Goal: Navigation & Orientation: Find specific page/section

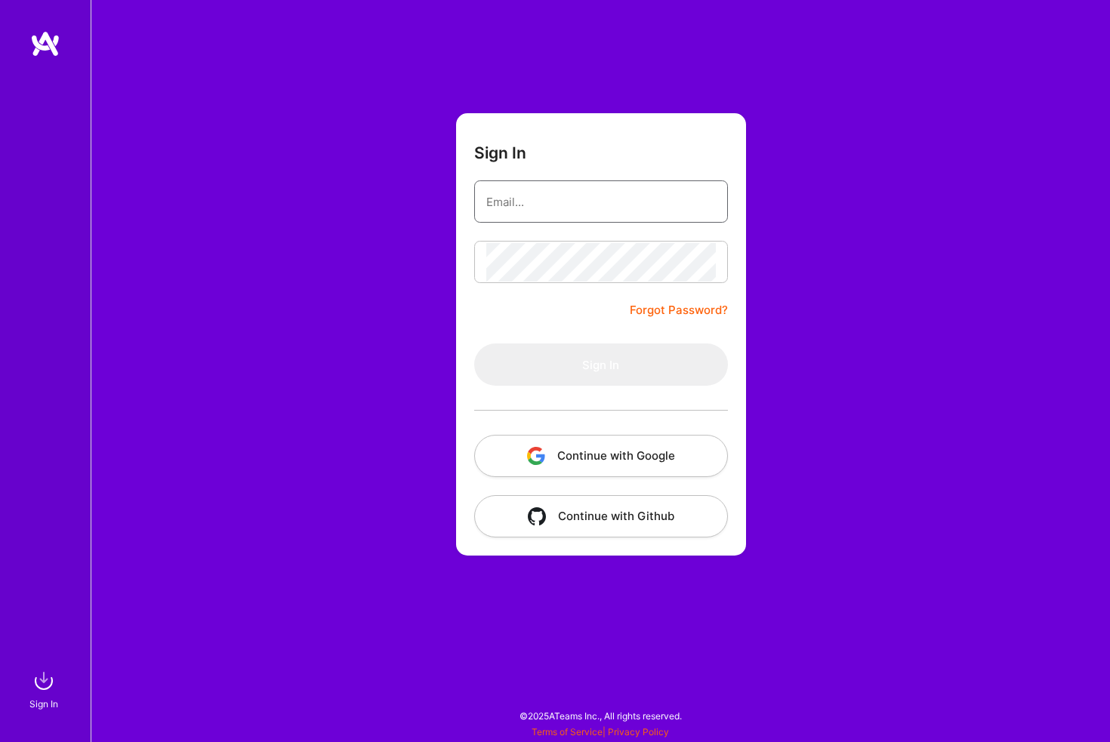
type input "[EMAIL_ADDRESS][DOMAIN_NAME]"
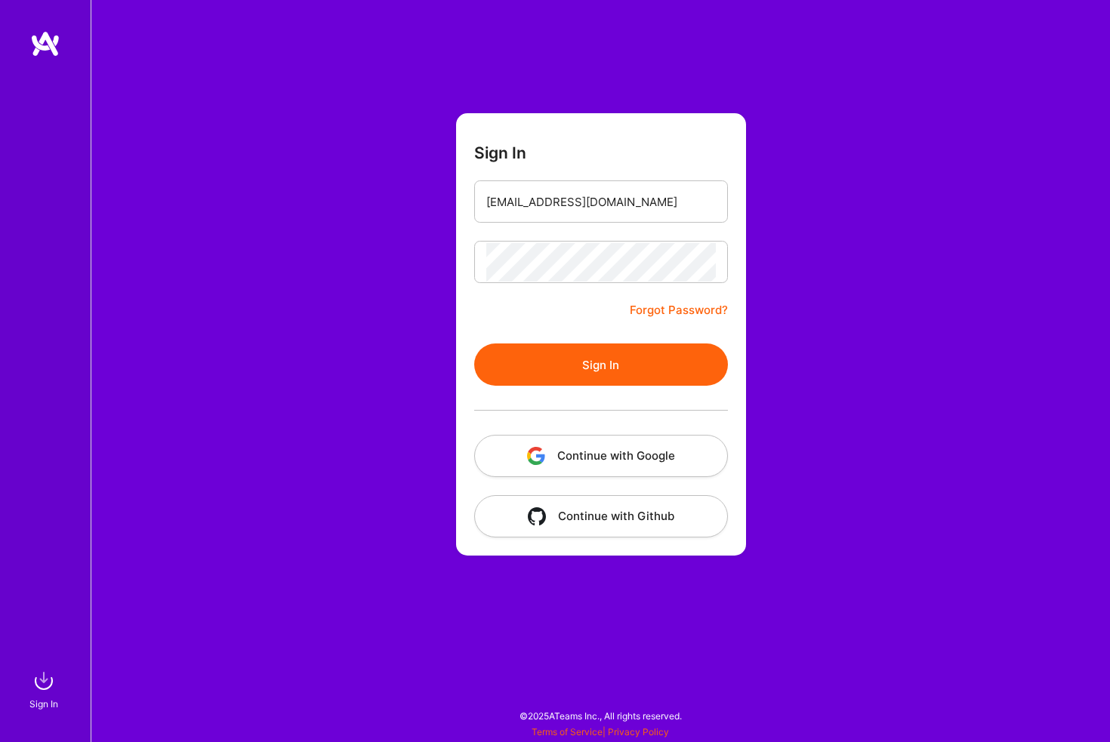
click at [571, 366] on button "Sign In" at bounding box center [601, 365] width 254 height 42
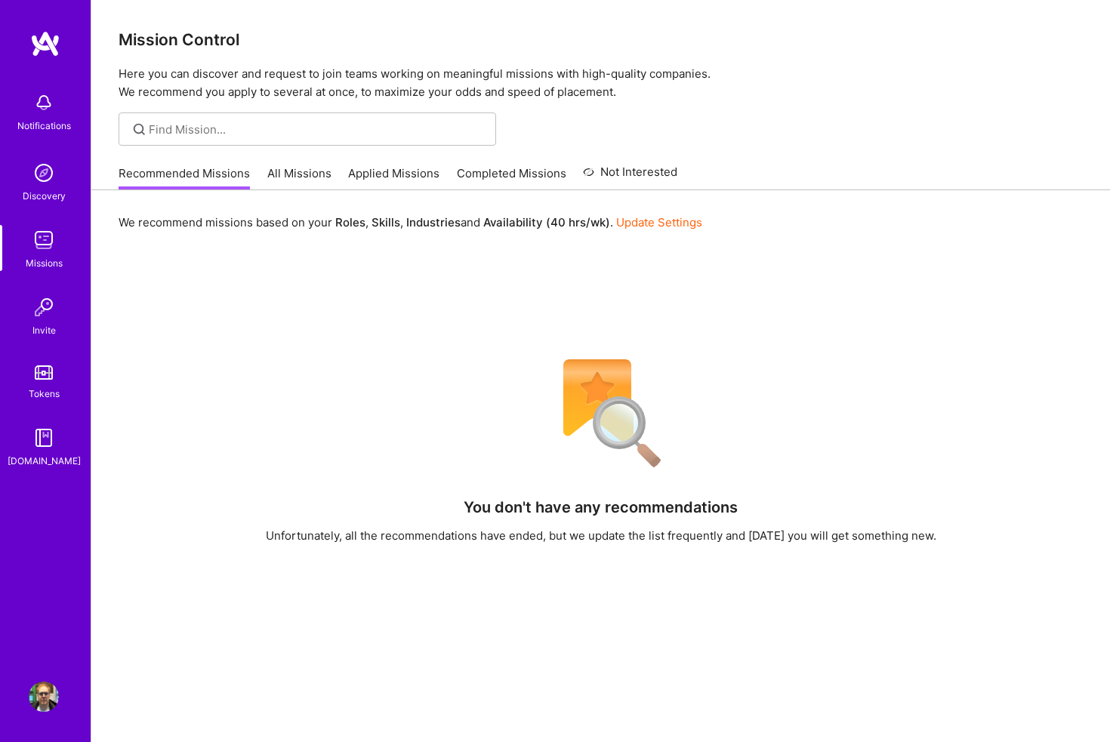
click at [387, 171] on link "Applied Missions" at bounding box center [393, 177] width 91 height 25
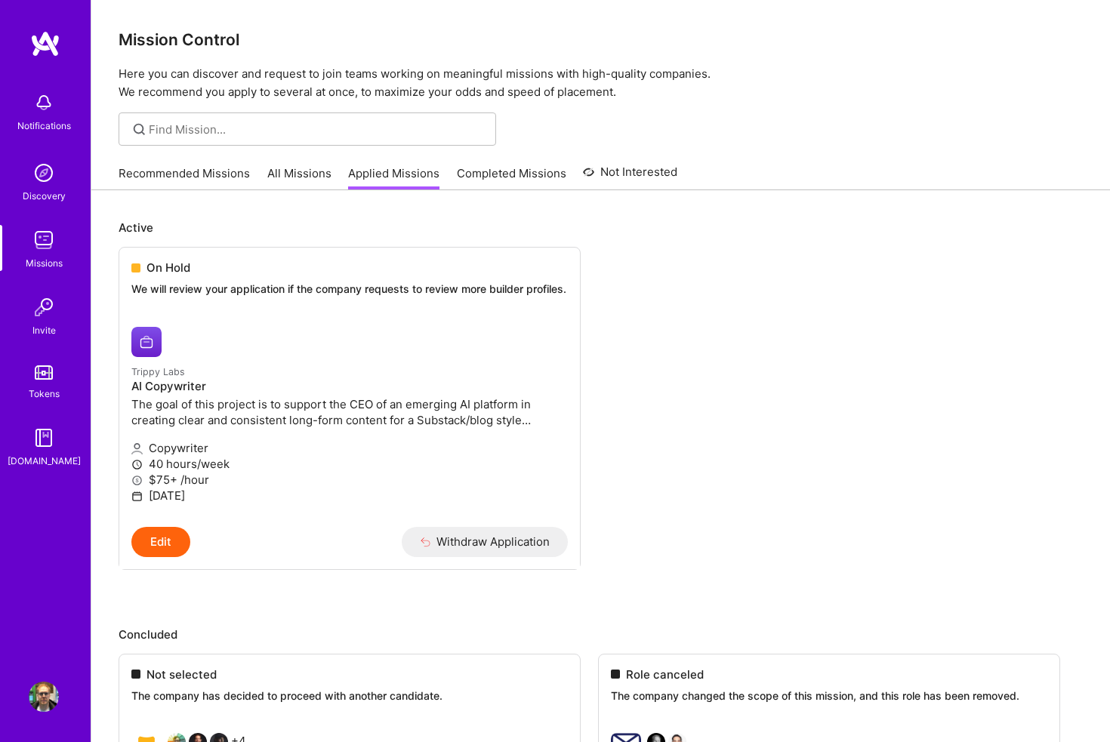
click at [187, 170] on link "Recommended Missions" at bounding box center [184, 177] width 131 height 25
